Goal: Task Accomplishment & Management: Use online tool/utility

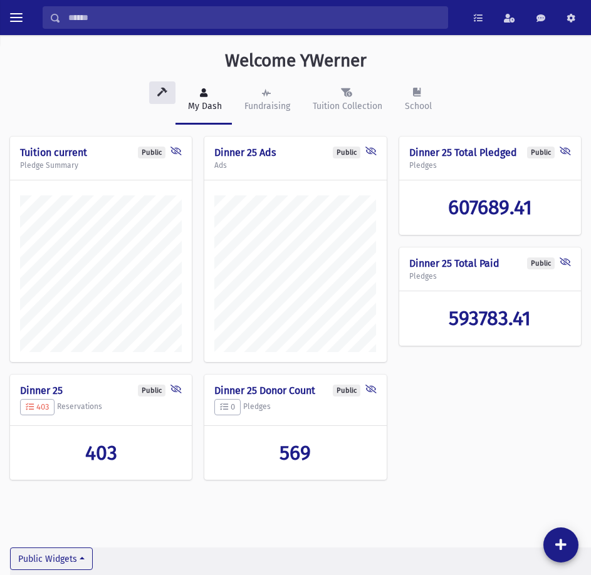
scroll to position [568, 591]
click at [25, 18] on button "toggle menu" at bounding box center [16, 17] width 23 height 23
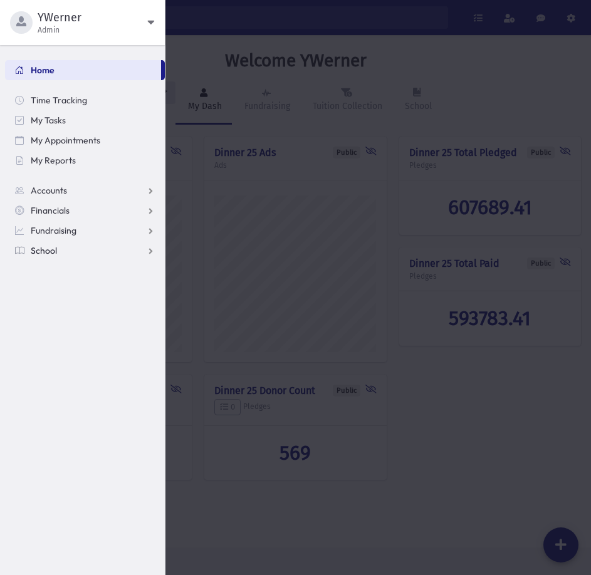
click at [54, 244] on link "School" at bounding box center [85, 251] width 160 height 20
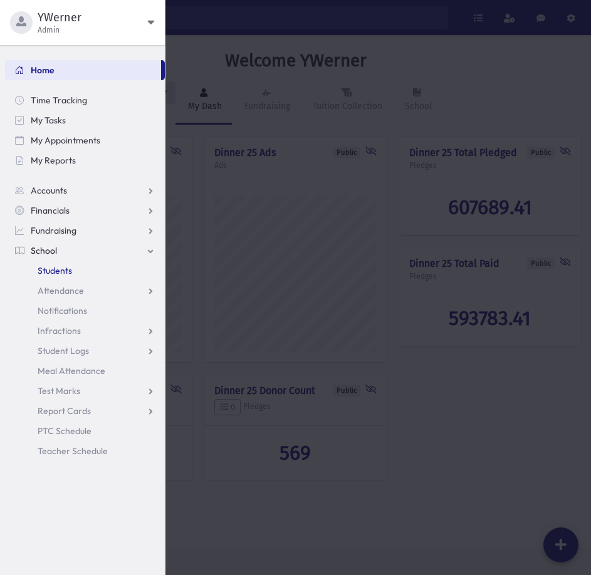
click at [49, 272] on span "Students" at bounding box center [55, 270] width 34 height 11
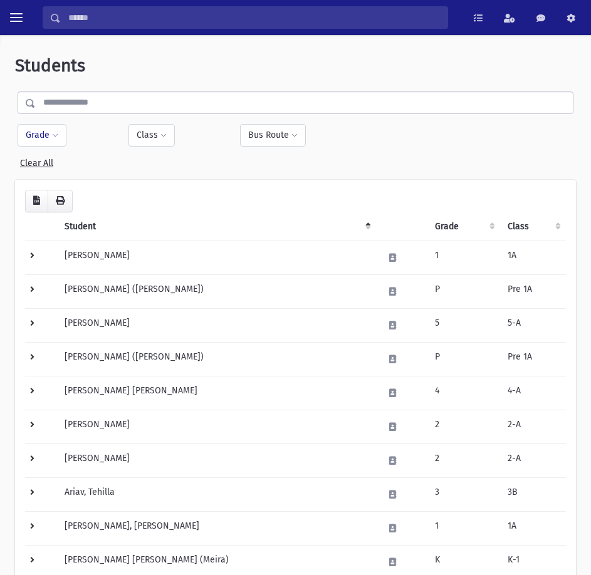
click at [28, 137] on button "Grade" at bounding box center [42, 135] width 49 height 23
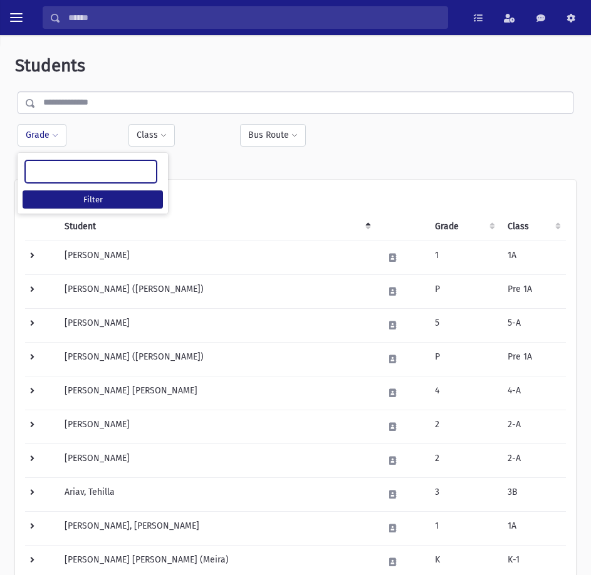
click at [46, 167] on ul at bounding box center [91, 170] width 130 height 19
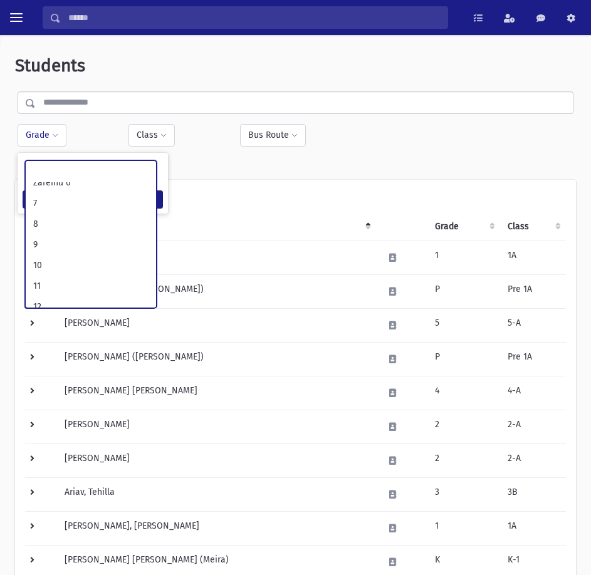
scroll to position [247, 0]
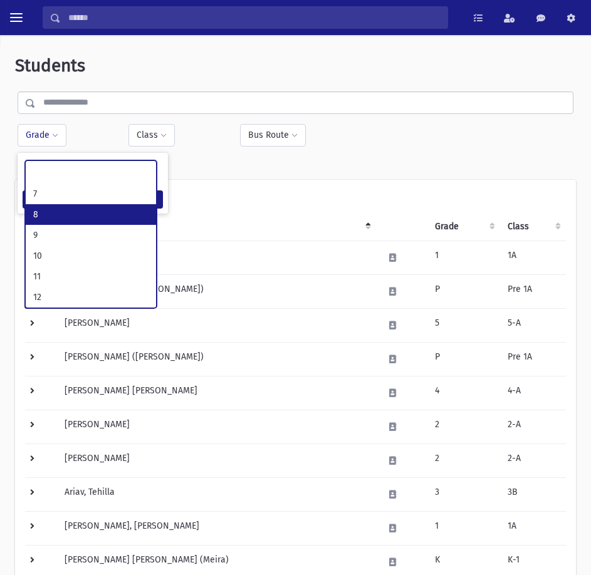
select select "**"
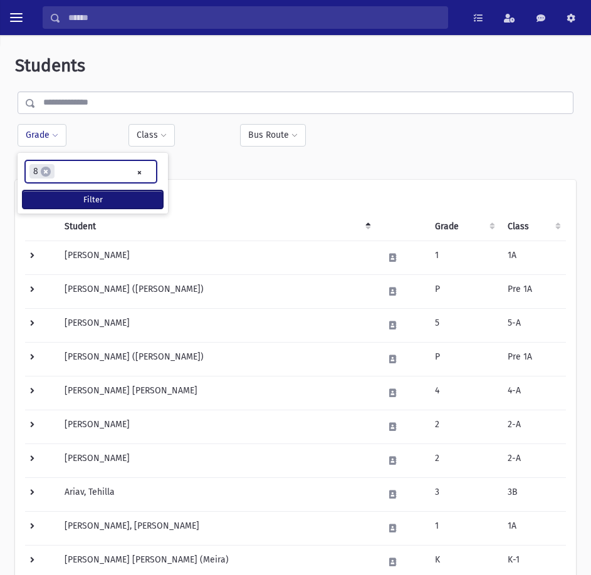
click at [64, 202] on button "Filter" at bounding box center [93, 199] width 140 height 18
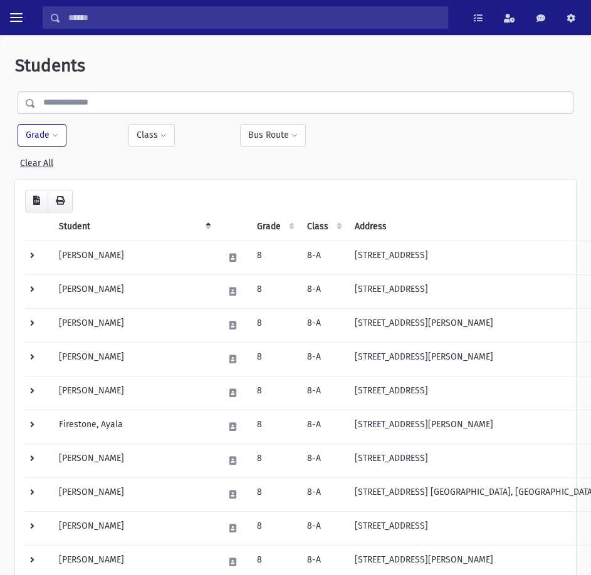
click at [26, 143] on button "Grade" at bounding box center [42, 135] width 49 height 23
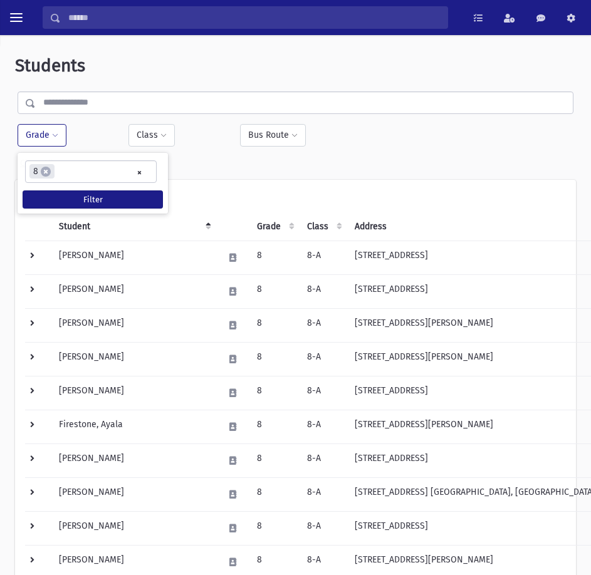
select select
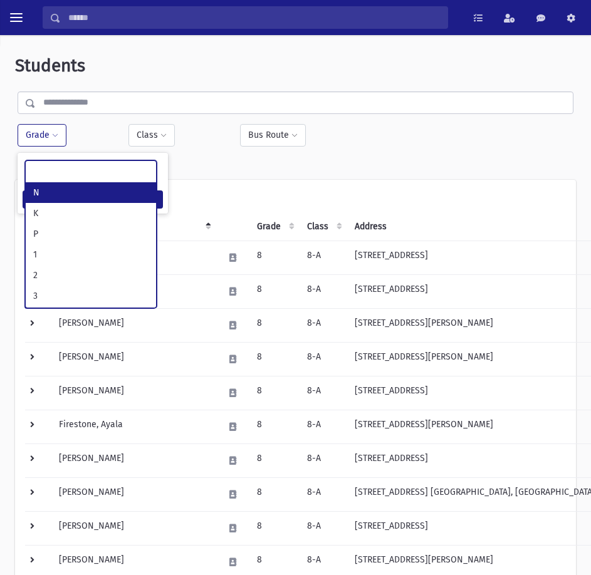
click at [137, 175] on ul at bounding box center [91, 170] width 130 height 19
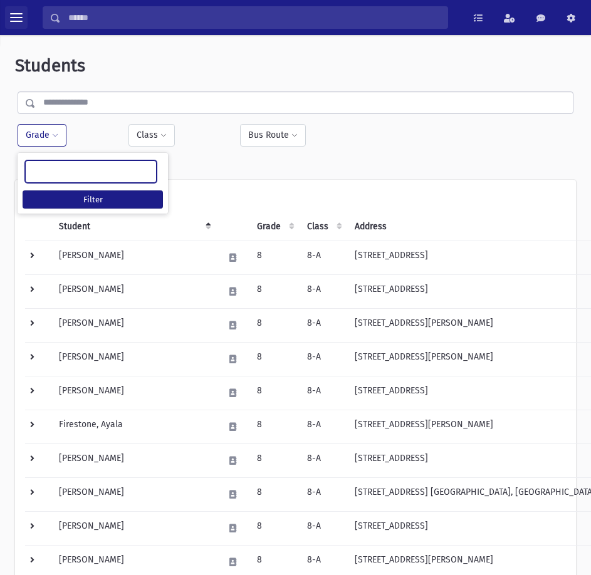
click at [13, 15] on span "toggle menu" at bounding box center [16, 17] width 13 height 13
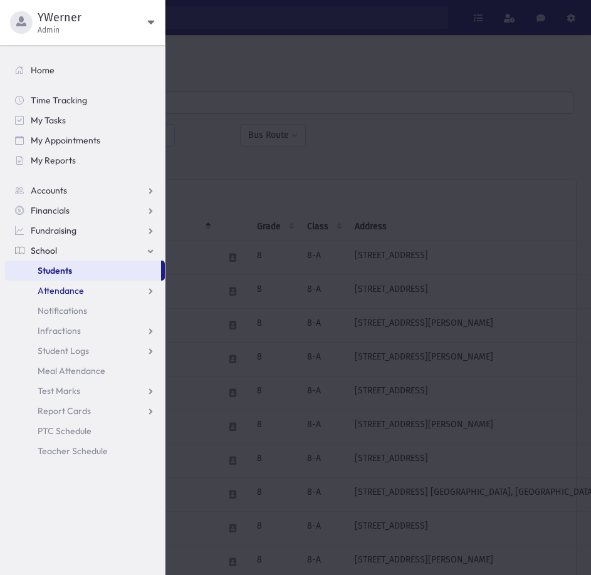
click at [68, 284] on link "Attendance" at bounding box center [85, 291] width 160 height 20
click at [68, 288] on span "Attendance" at bounding box center [61, 290] width 46 height 11
click at [66, 287] on span "Attendance" at bounding box center [61, 290] width 46 height 11
click at [64, 304] on link "Entry" at bounding box center [85, 311] width 160 height 20
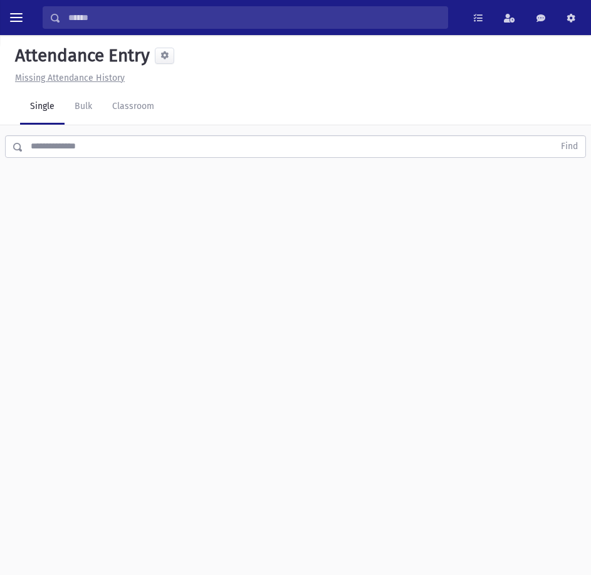
click at [104, 140] on input "text" at bounding box center [288, 146] width 531 height 23
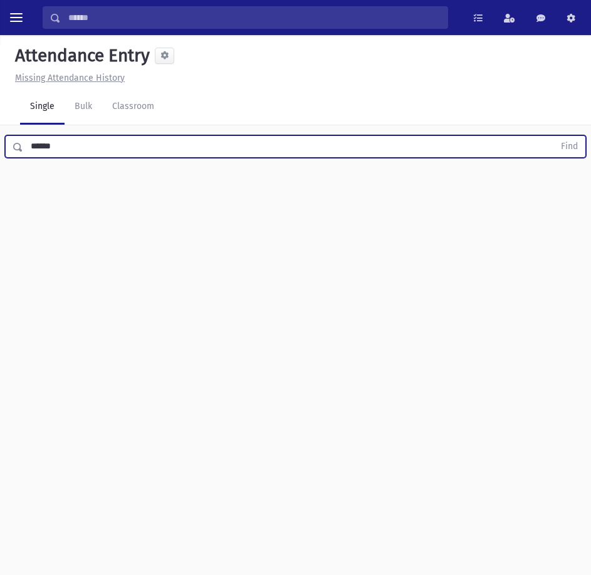
type input "******"
click at [553, 136] on button "Find" at bounding box center [569, 146] width 32 height 21
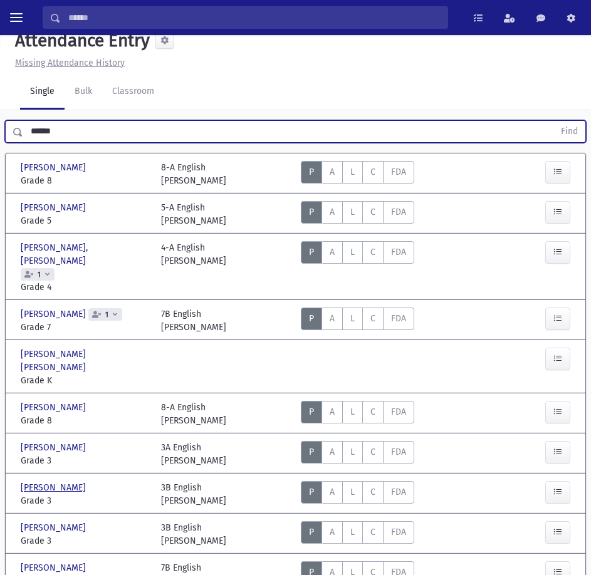
scroll to position [63, 0]
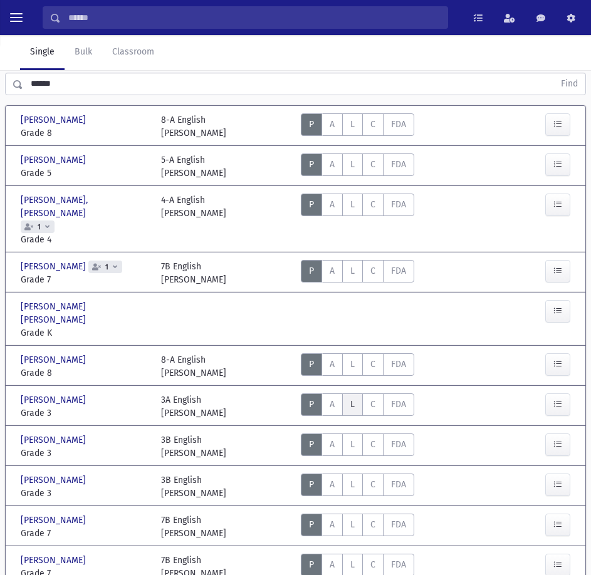
click at [349, 393] on label "Late L" at bounding box center [352, 404] width 21 height 23
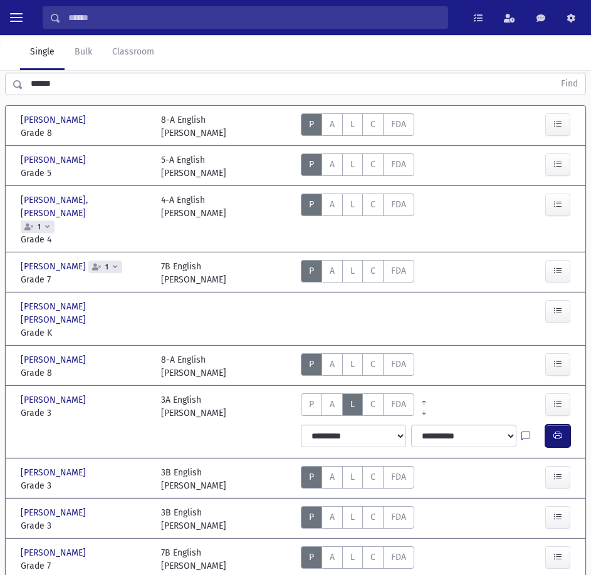
click at [559, 431] on icon "button" at bounding box center [557, 436] width 9 height 11
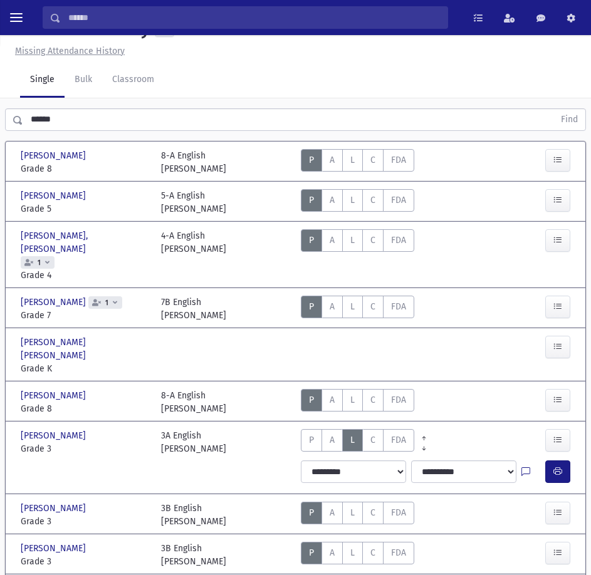
scroll to position [0, 0]
